Goal: Obtain resource: Download file/media

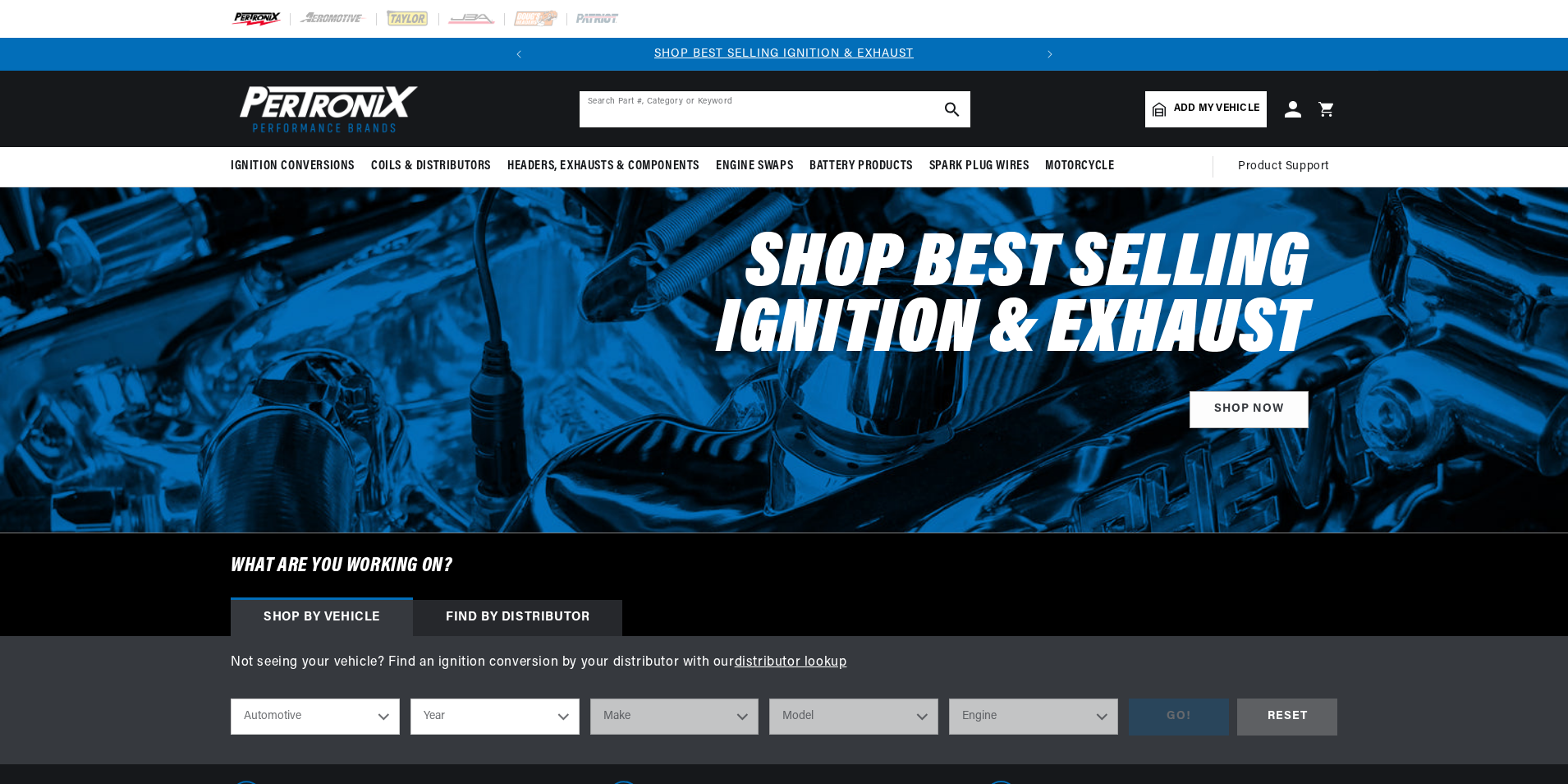
click at [603, 126] on input "text" at bounding box center [775, 110] width 391 height 36
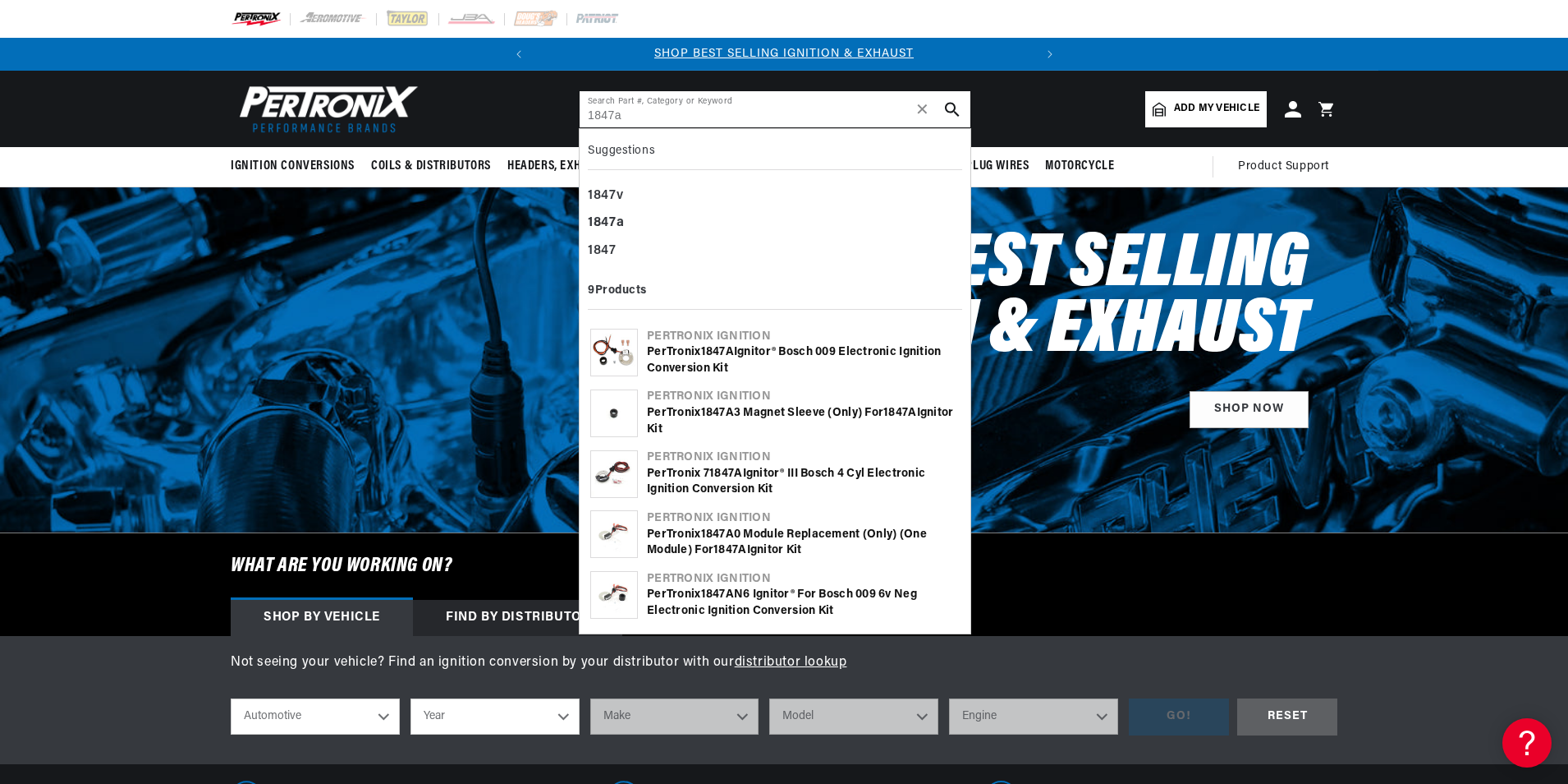
type input "1847a"
click at [863, 377] on div "PerTronix 1847A Ignitor® Bosch 009 Electronic Ignition Conversion Kit" at bounding box center [803, 359] width 313 height 32
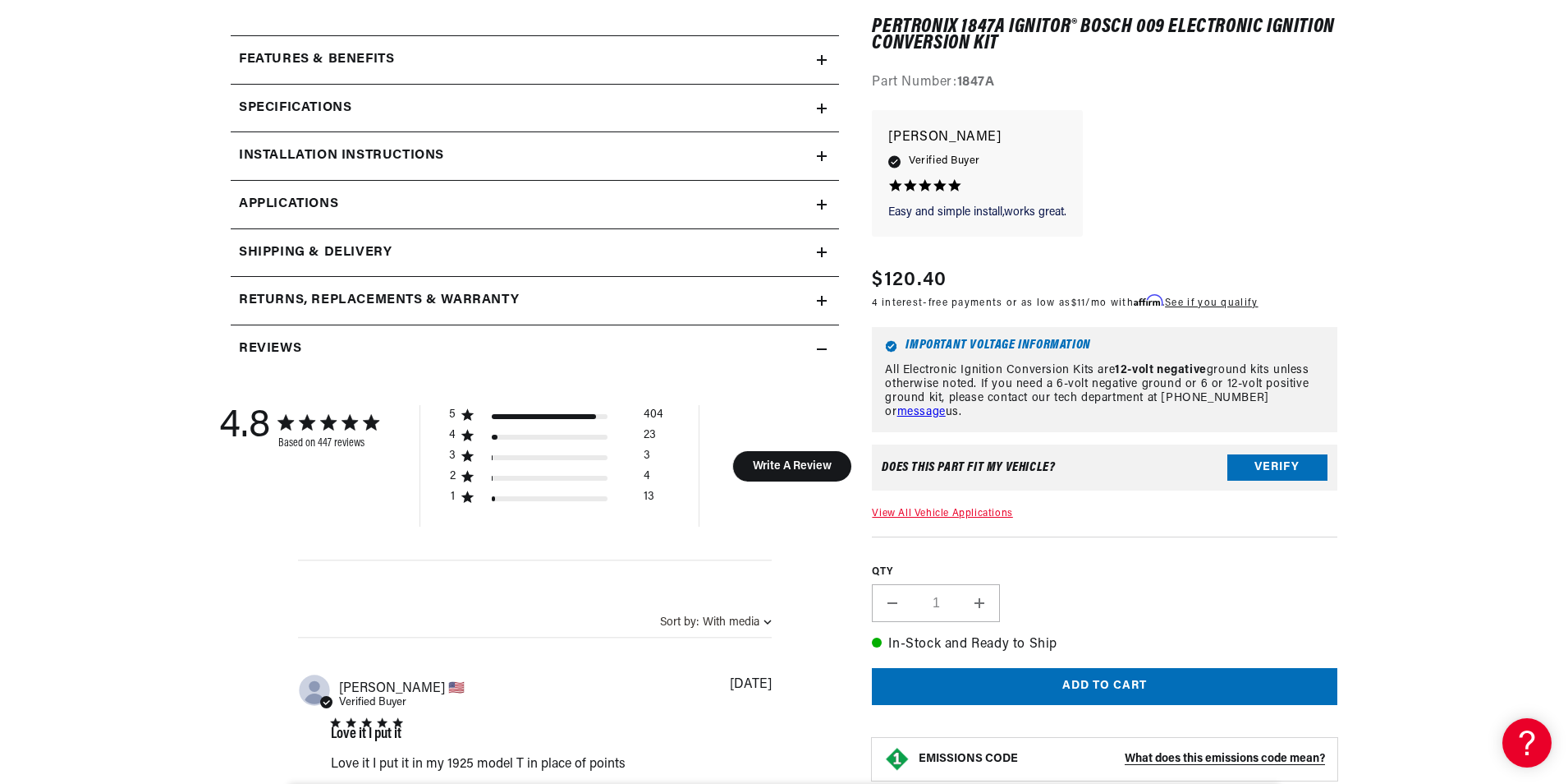
scroll to position [822, 0]
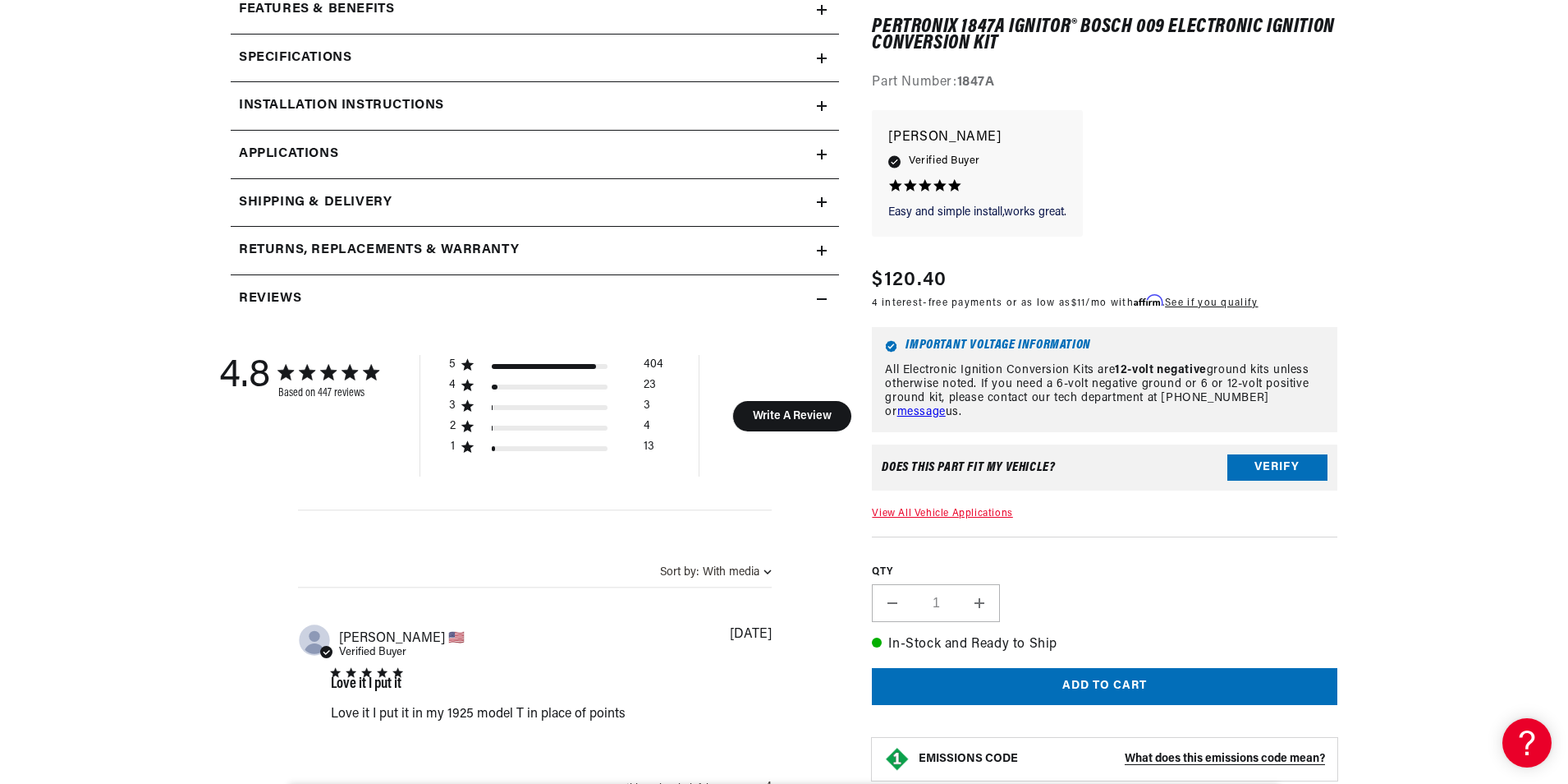
click at [806, 116] on div "Installation instructions" at bounding box center [524, 105] width 586 height 21
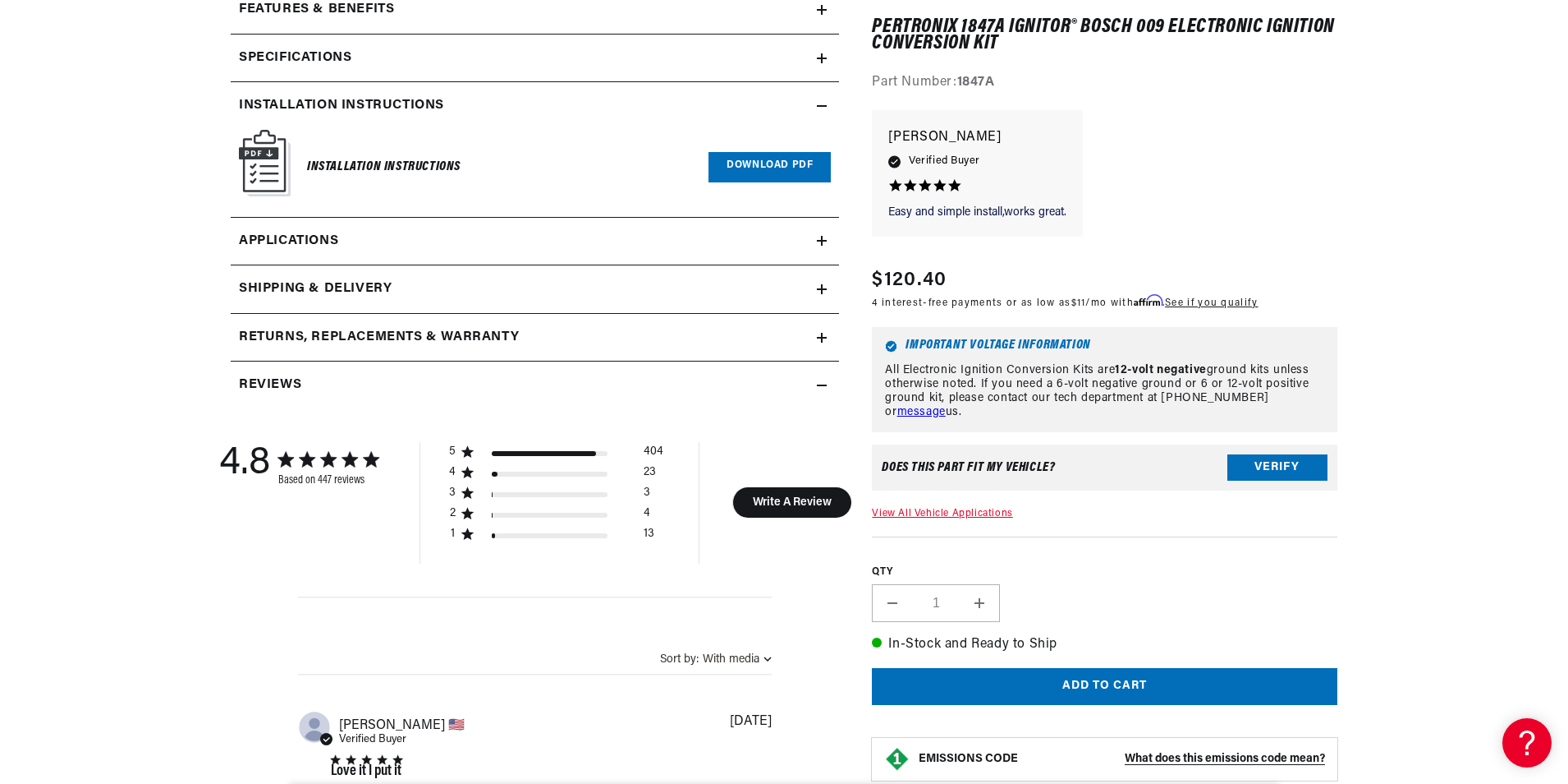
click at [794, 182] on link "Download PDF" at bounding box center [769, 168] width 122 height 31
